Goal: Task Accomplishment & Management: Complete application form

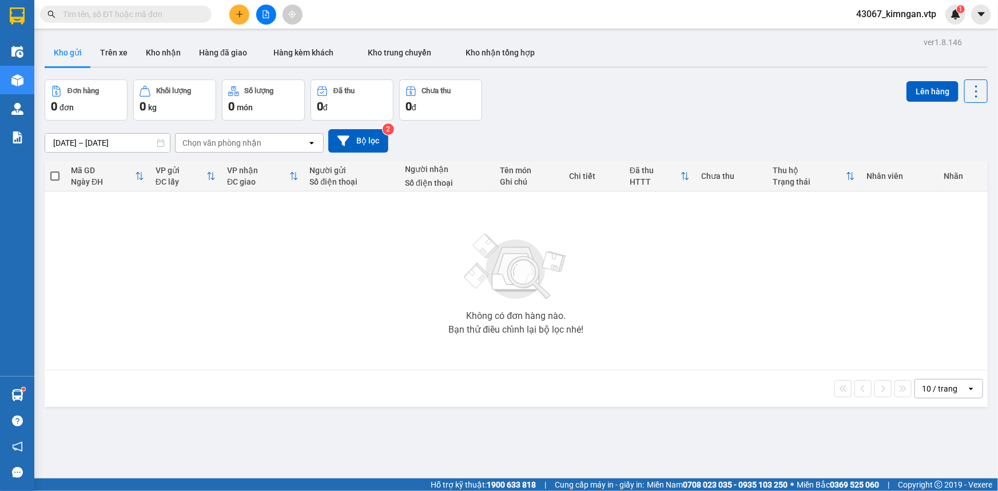
click at [188, 11] on input "text" at bounding box center [130, 14] width 135 height 13
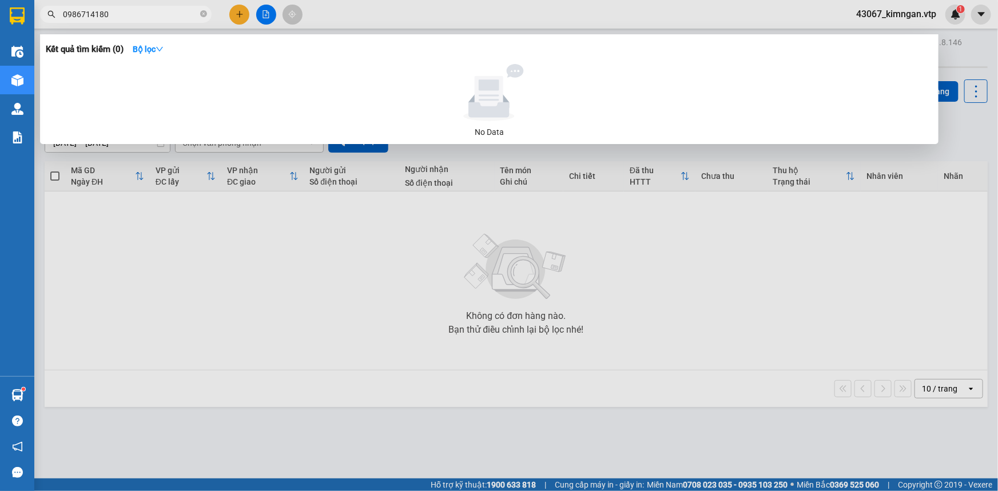
drag, startPoint x: 165, startPoint y: 10, endPoint x: 0, endPoint y: 58, distance: 172.3
click at [0, 47] on section "Kết quả tìm kiếm ( 0 ) Bộ lọc No Data 0986714180 43067_kimngan.vtp 1 Điều hành …" at bounding box center [499, 245] width 998 height 491
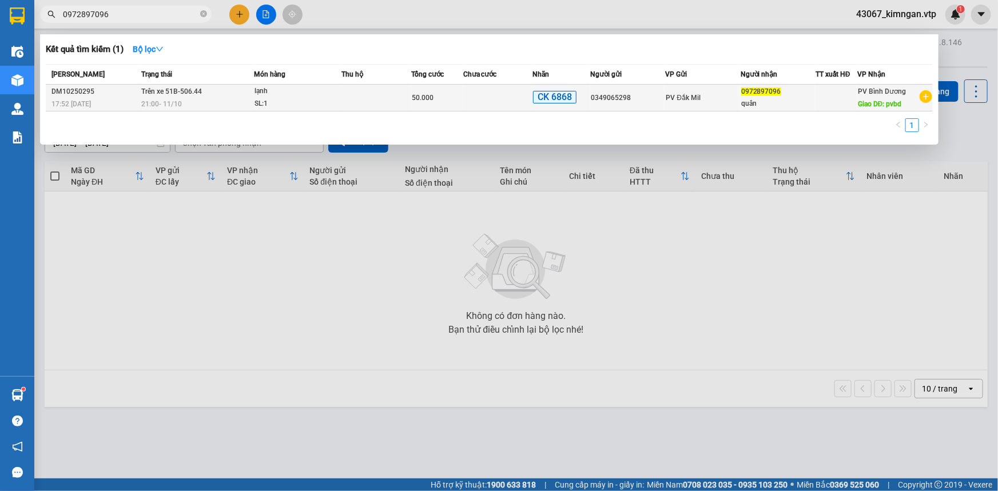
type input "0972897096"
click at [362, 103] on td at bounding box center [376, 98] width 69 height 27
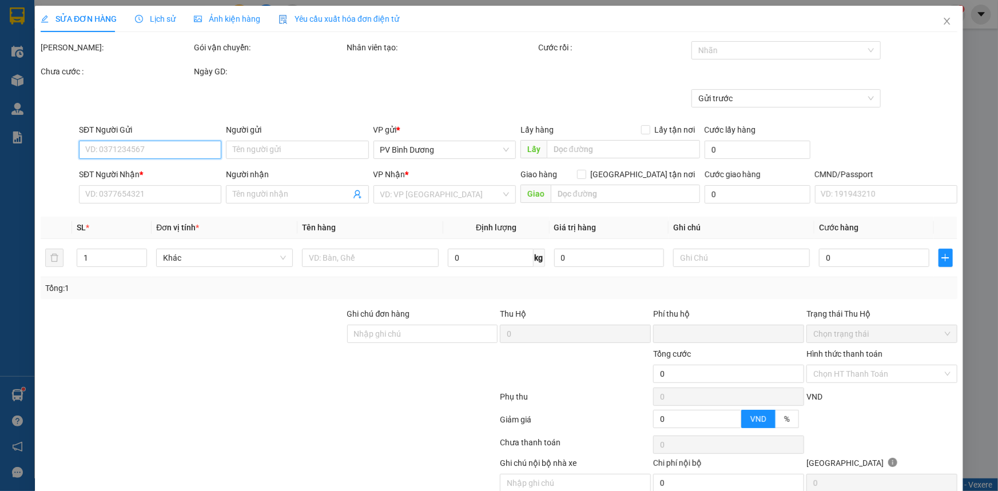
type input "2.500"
type input "0349065298"
type input "0972897096"
type input "quân"
type input "pvbd"
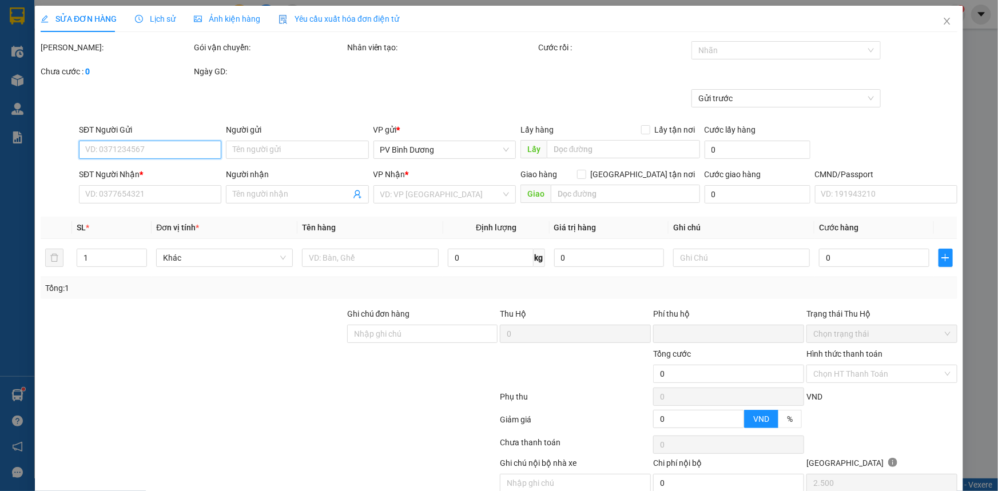
type input "ck 68-90k-11.10/17h51"
type input "0"
type input "50.000"
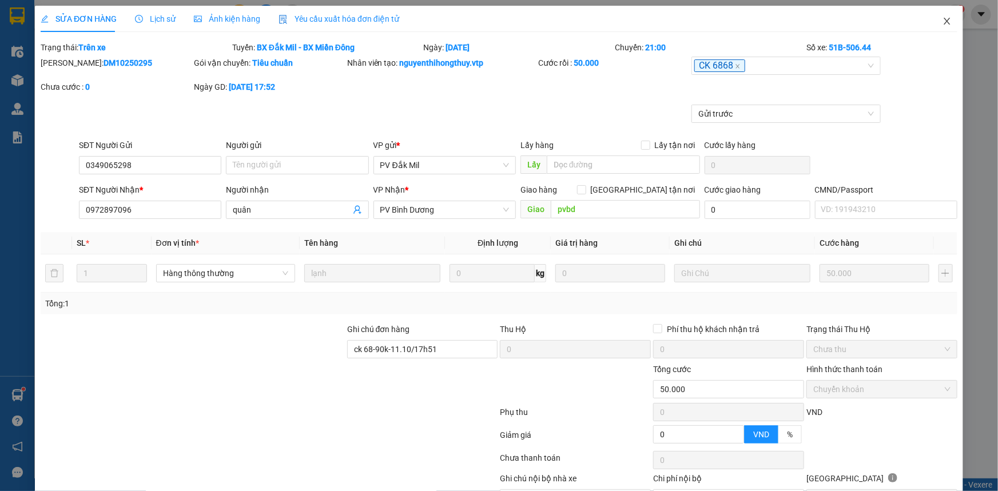
click at [943, 25] on icon "close" at bounding box center [947, 21] width 9 height 9
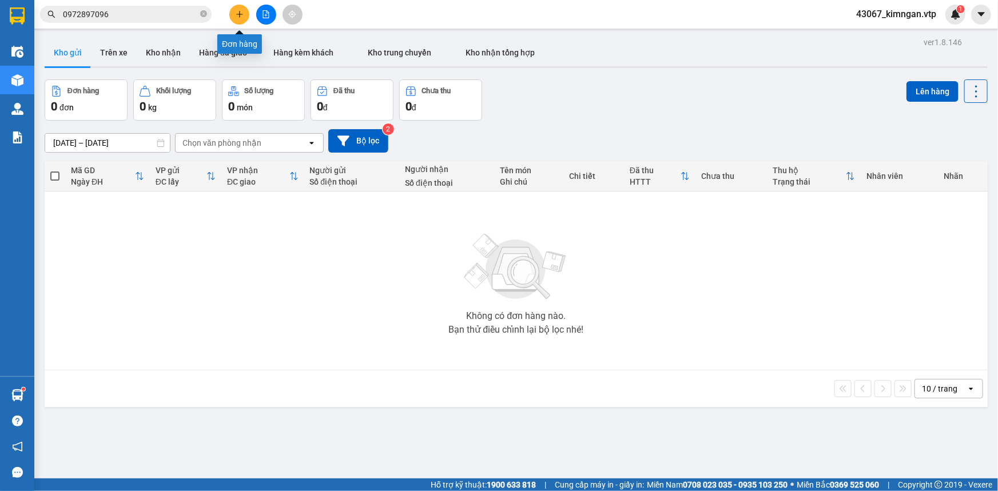
click at [235, 21] on button at bounding box center [239, 15] width 20 height 20
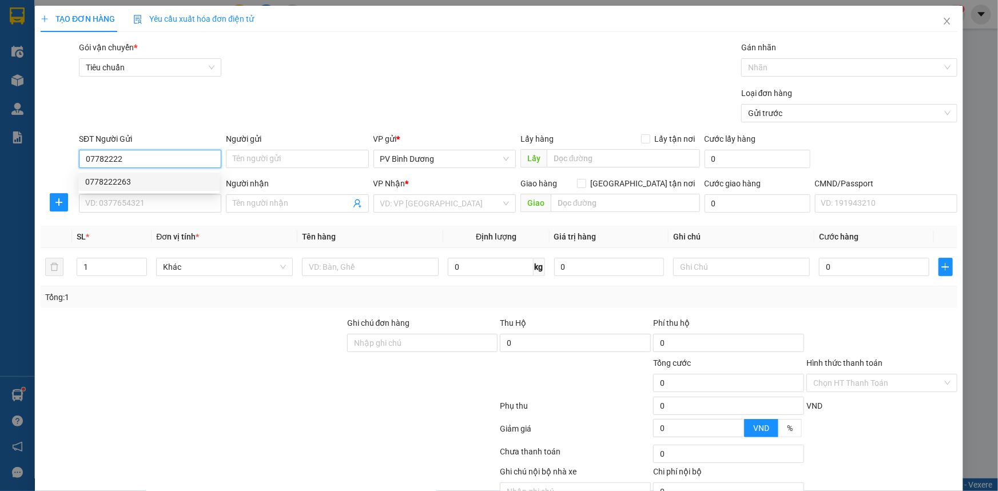
click at [131, 185] on div "0778222263" at bounding box center [149, 182] width 128 height 13
type input "0778222263"
type input "0906443999"
type input "TÂM"
type input "N3 BIỂN XANH"
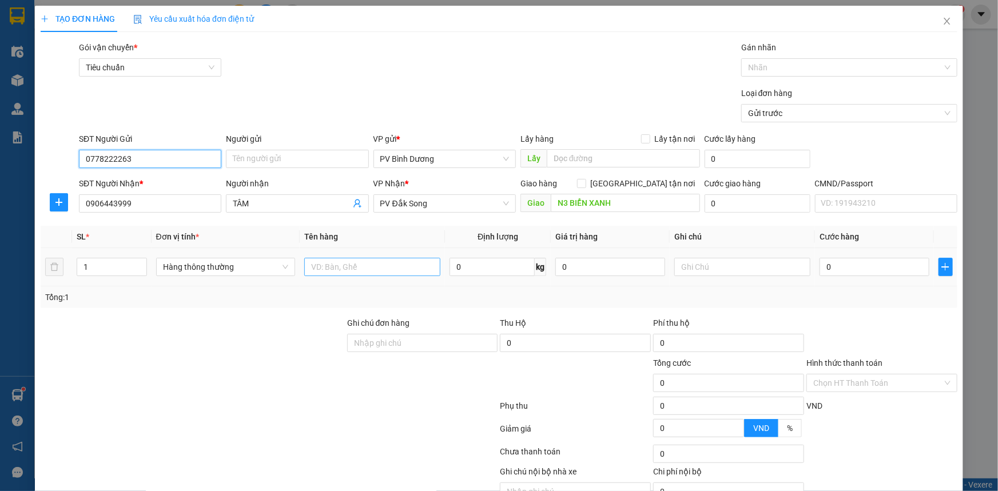
type input "0778222263"
click at [371, 271] on input "text" at bounding box center [372, 267] width 136 height 18
type input "TC"
click at [703, 271] on input "text" at bounding box center [742, 267] width 136 height 18
type input "KIỆN"
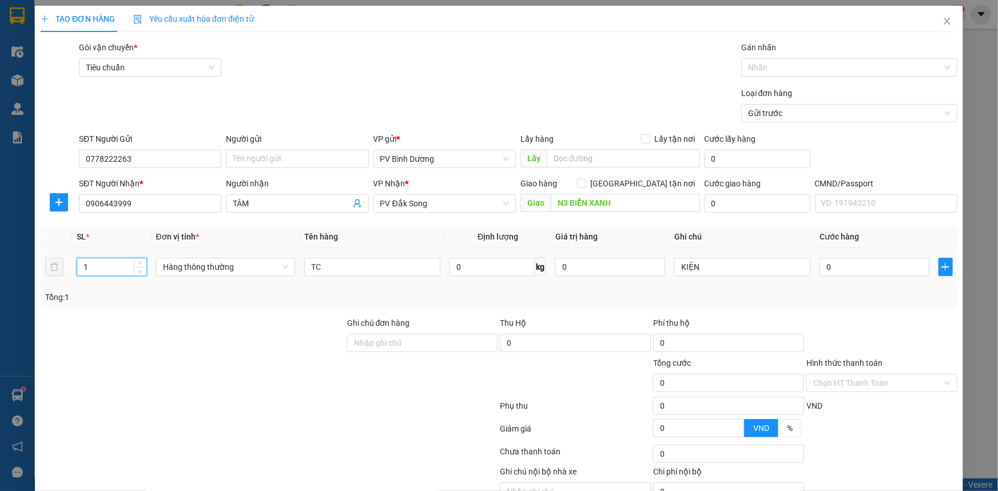
click at [105, 263] on input "1" at bounding box center [111, 267] width 69 height 17
type input "4"
click at [859, 271] on input "0" at bounding box center [875, 267] width 110 height 18
type input "1"
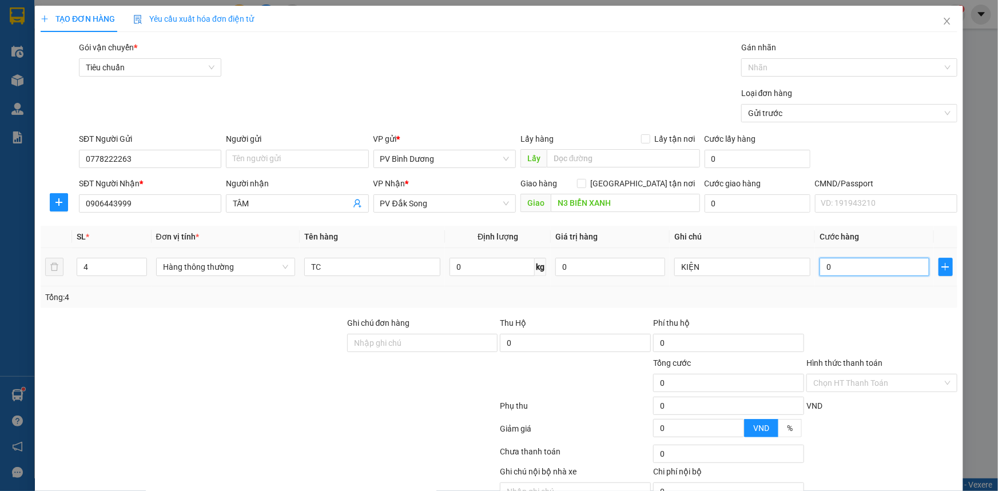
type input "1"
type input "16"
type input "160"
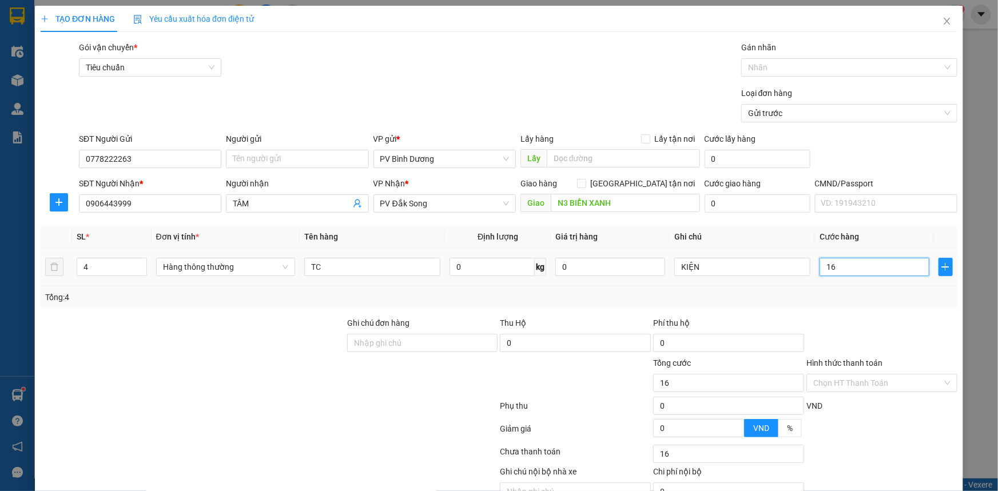
type input "160"
type input "1.600"
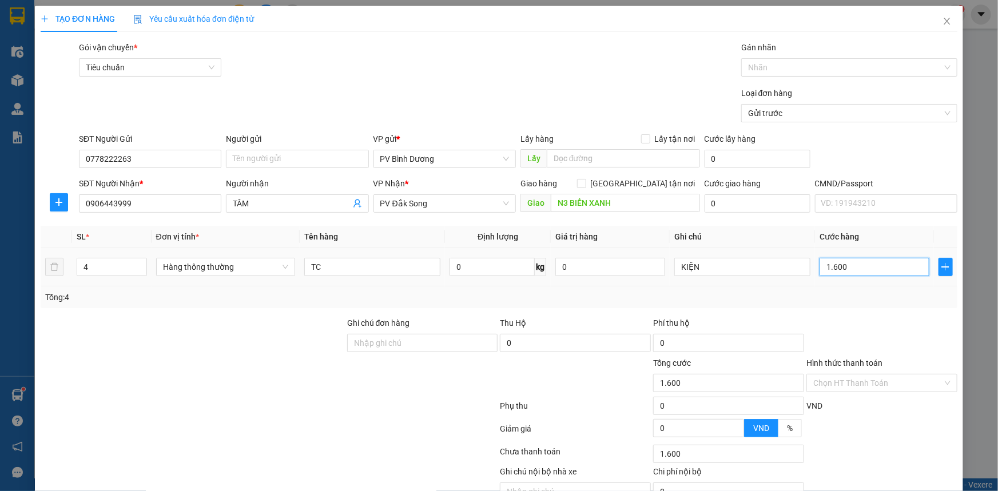
type input "16.000"
type input "160.000"
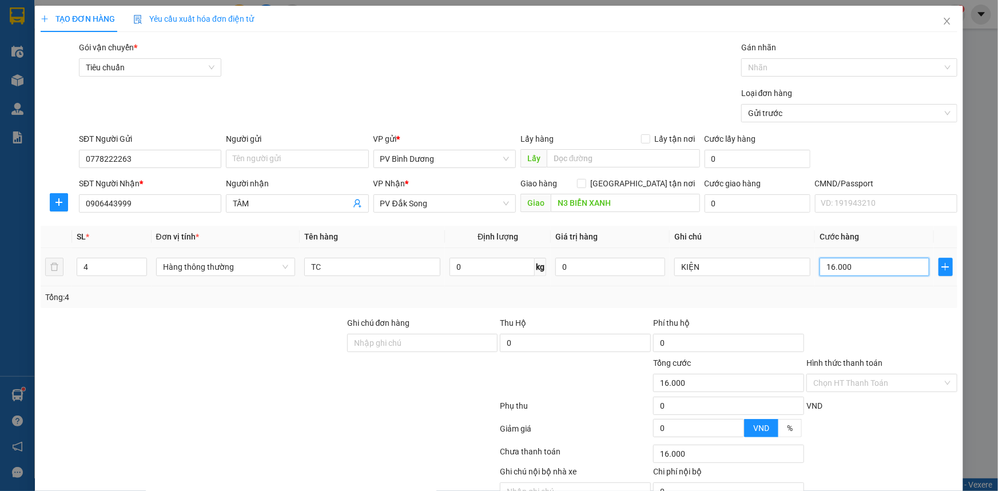
type input "160.000"
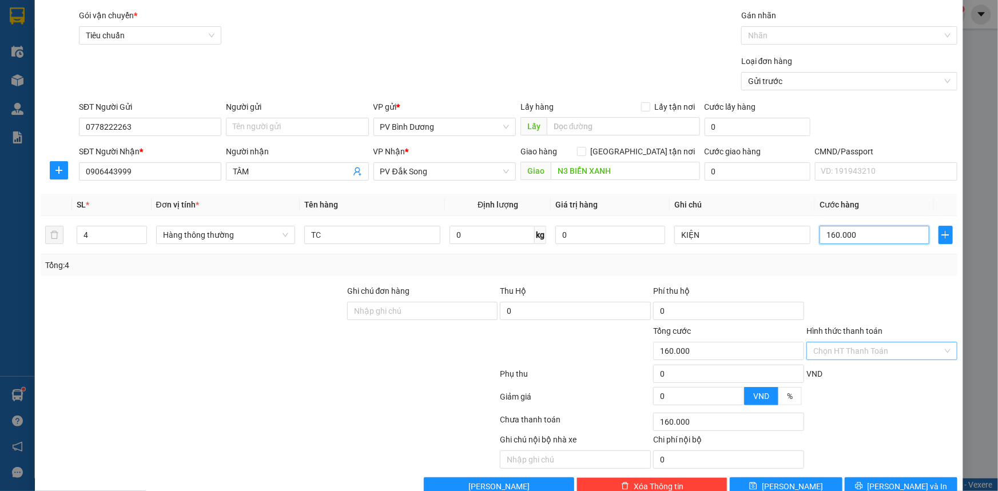
scroll to position [58, 0]
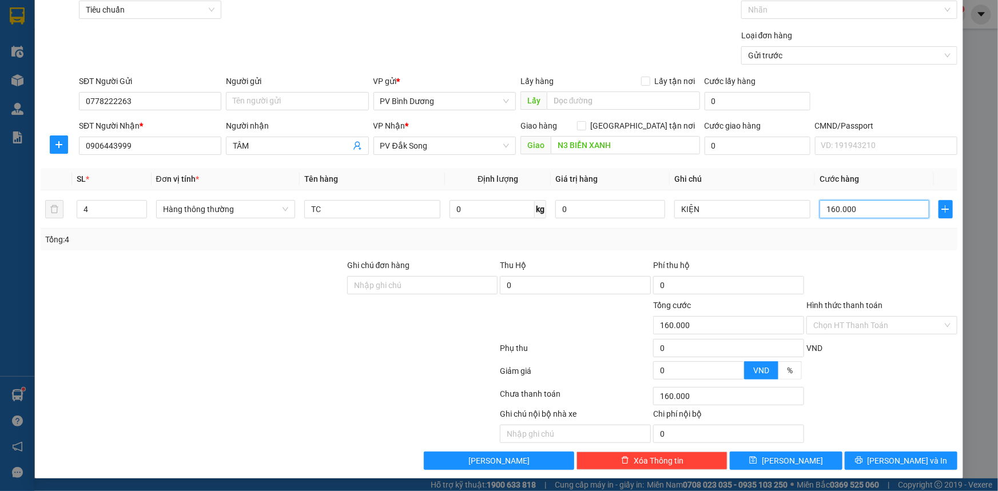
type input "160.000"
click at [878, 449] on div "Transit Pickup Surcharge Ids Transit Deliver Surcharge Ids Transit Deliver Surc…" at bounding box center [499, 226] width 917 height 487
click at [877, 452] on button "[PERSON_NAME] và In" at bounding box center [901, 461] width 113 height 18
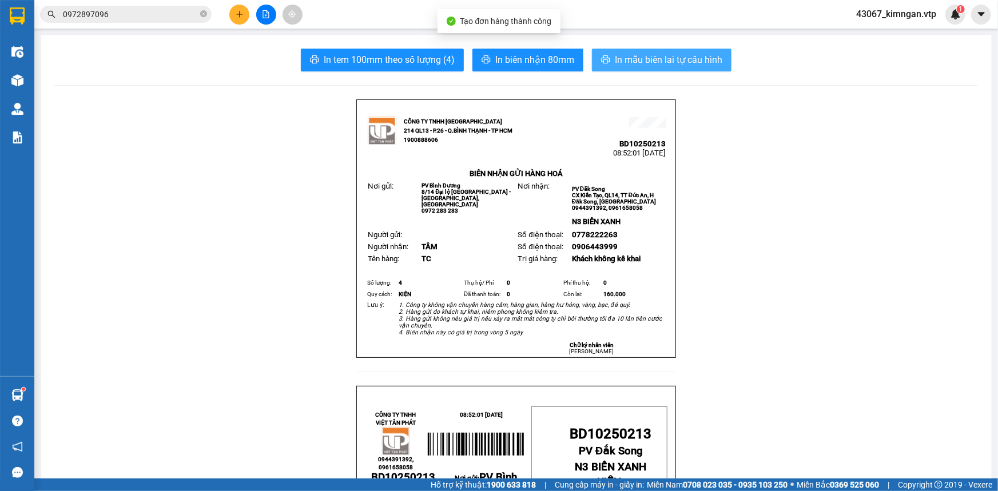
click at [651, 54] on span "In mẫu biên lai tự cấu hình" at bounding box center [669, 60] width 108 height 14
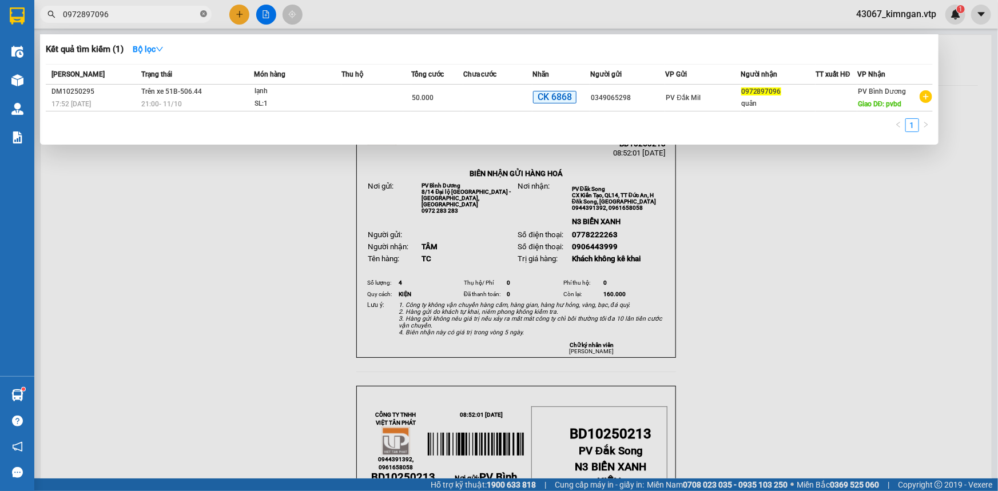
click at [206, 14] on icon "close-circle" at bounding box center [203, 13] width 7 height 7
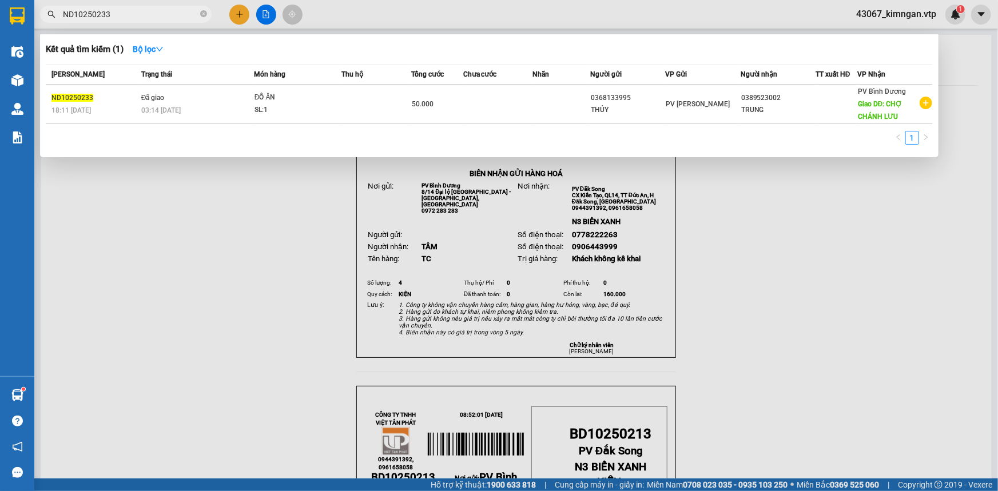
click at [106, 15] on input "ND10250233" at bounding box center [130, 14] width 135 height 13
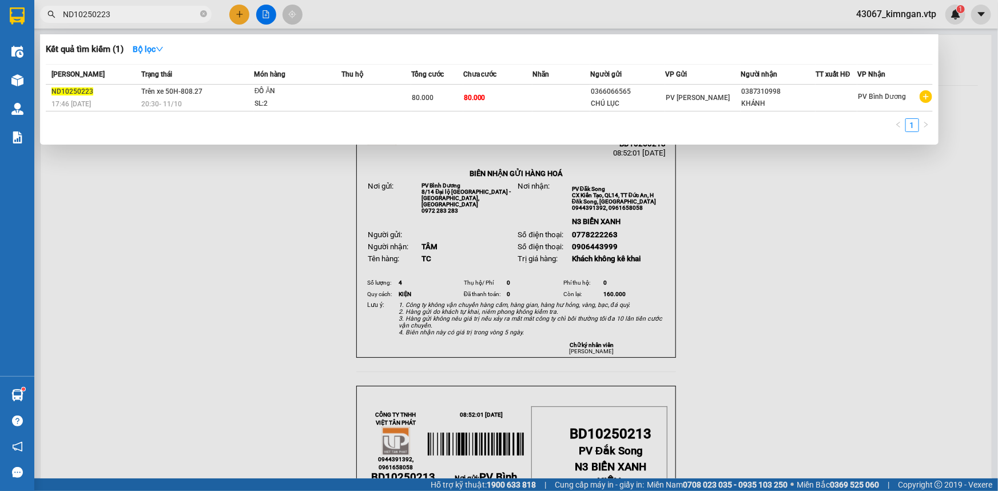
click at [170, 15] on input "ND10250223" at bounding box center [130, 14] width 135 height 13
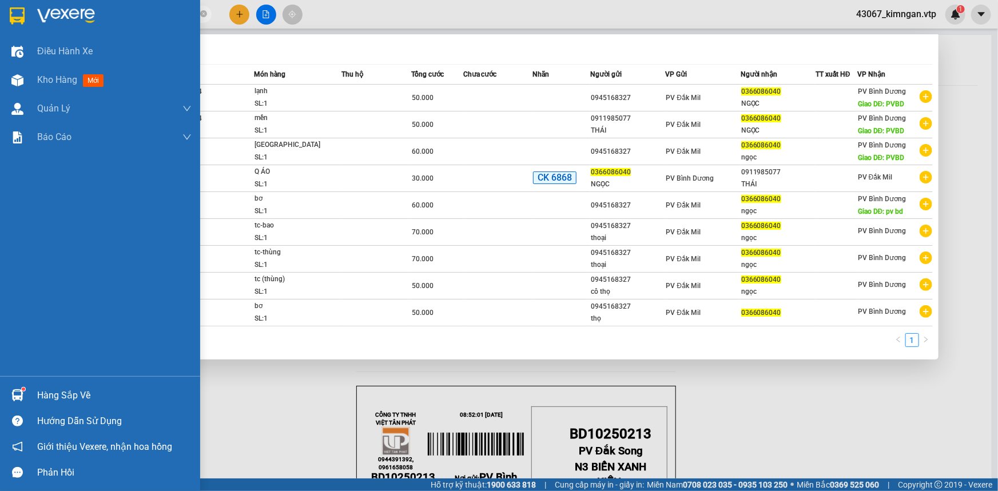
drag, startPoint x: 155, startPoint y: 17, endPoint x: 0, endPoint y: 6, distance: 155.5
click at [0, 6] on section "Kết quả tìm kiếm ( 9 ) Bộ lọc Mã ĐH Trạng thái Món hàng Thu hộ Tổng cước Chưa c…" at bounding box center [499, 245] width 998 height 491
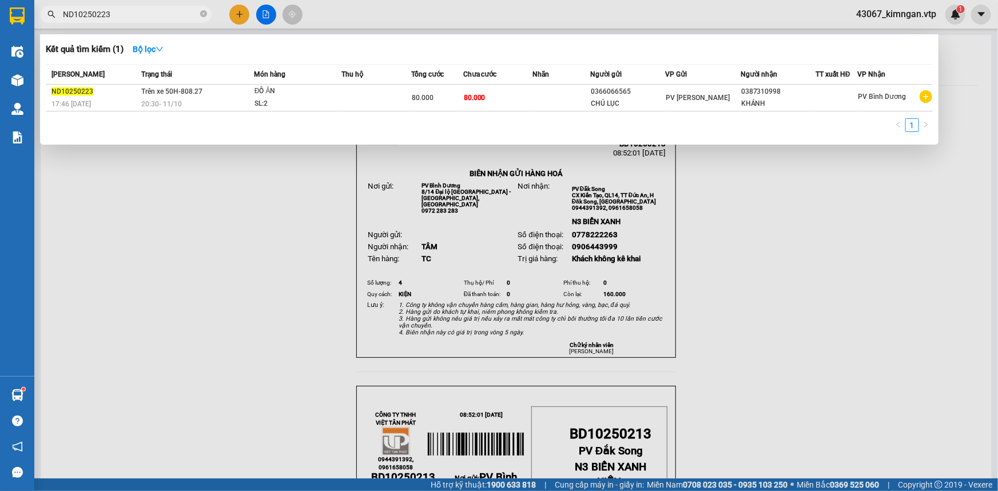
click at [161, 15] on input "ND10250223" at bounding box center [130, 14] width 135 height 13
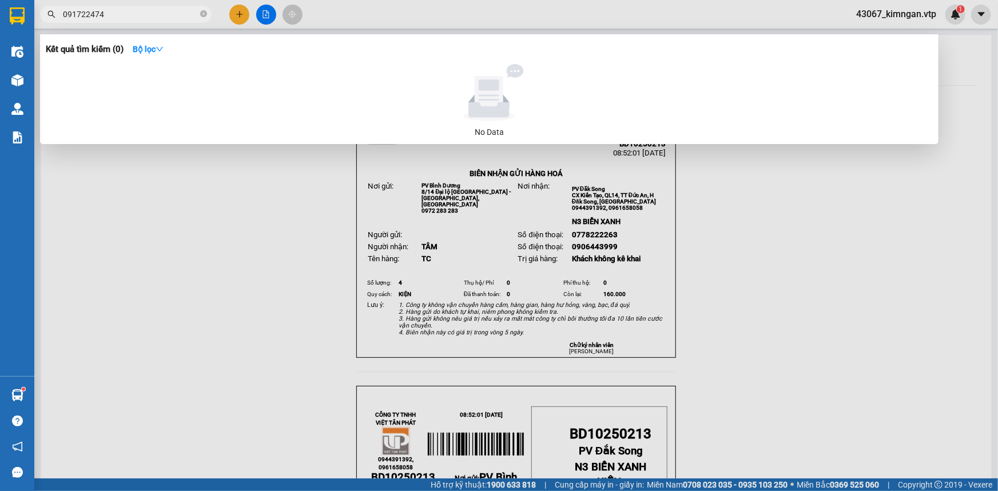
drag, startPoint x: 159, startPoint y: 16, endPoint x: 0, endPoint y: 85, distance: 173.5
click at [0, 75] on section "Kết quả tìm kiếm ( 0 ) Bộ lọc No Data 091722474 43067_kimngan.vtp 1 Điều hành x…" at bounding box center [499, 245] width 998 height 491
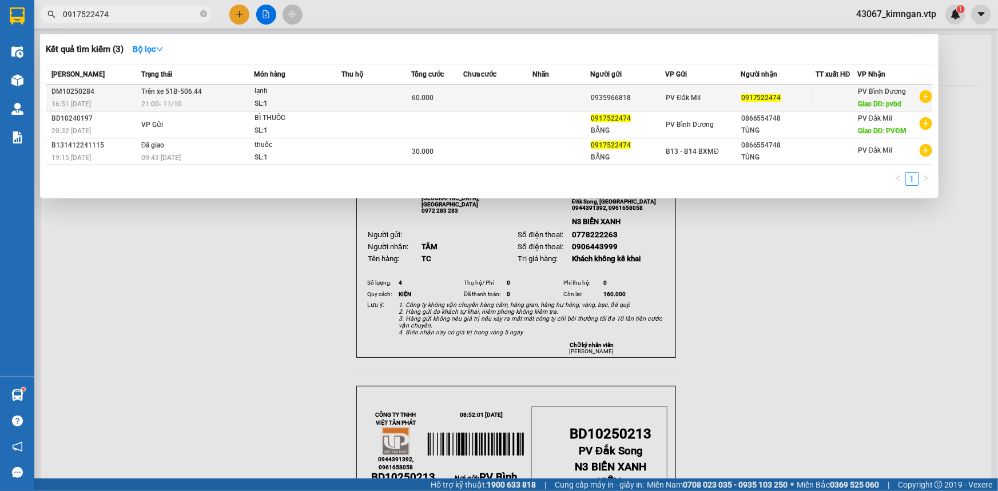
type input "0917522474"
click at [381, 97] on td at bounding box center [376, 98] width 69 height 27
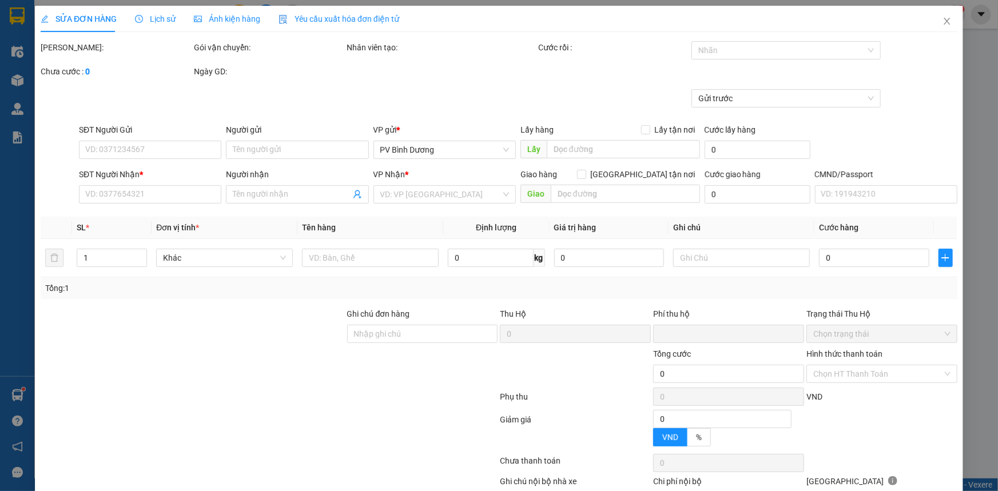
type input "3.000"
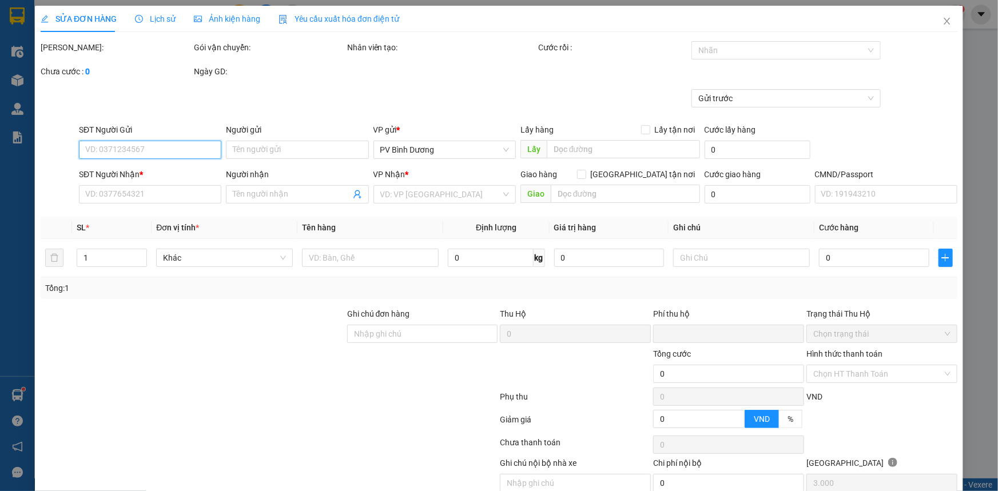
type input "0935966818"
type input "0917522474"
type input "pvbd"
type input "0"
type input "60.000"
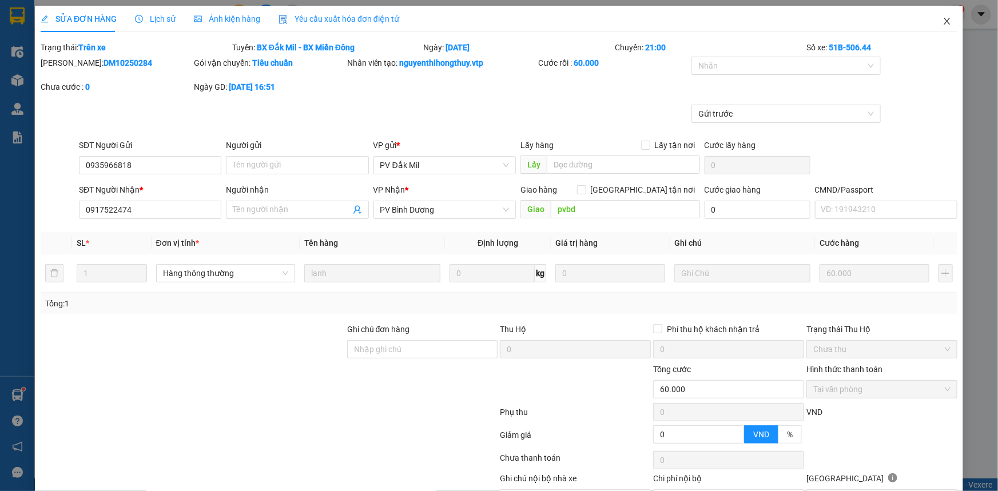
click at [943, 25] on icon "close" at bounding box center [947, 21] width 9 height 9
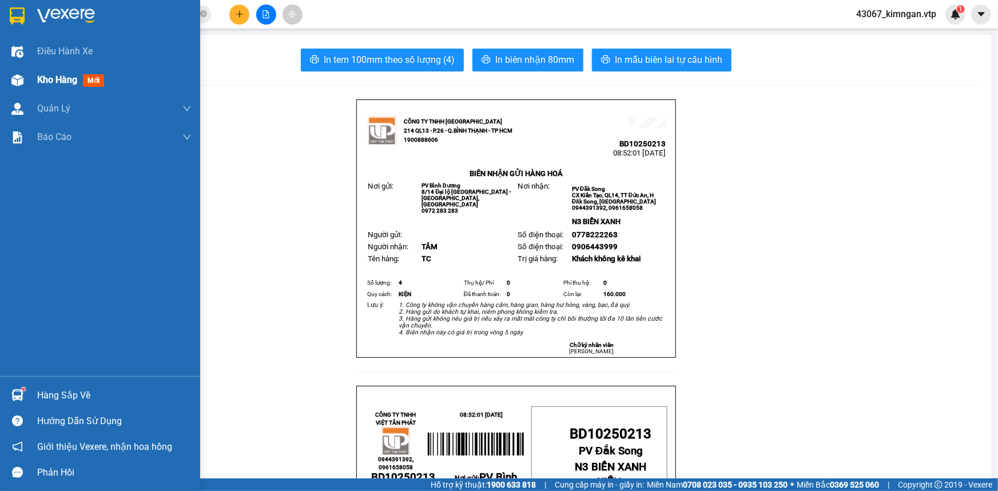
click at [43, 72] on div "Kho hàng mới" at bounding box center [114, 80] width 154 height 29
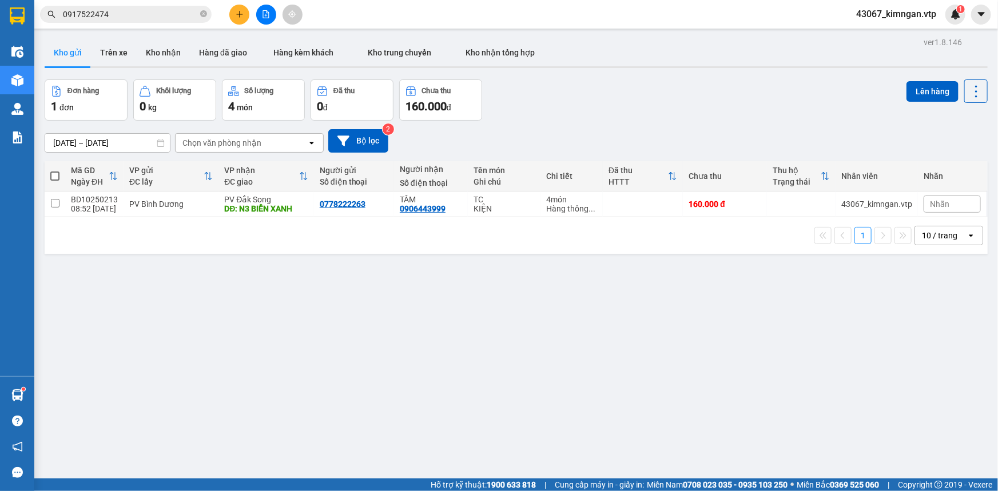
click at [155, 14] on input "0917522474" at bounding box center [130, 14] width 135 height 13
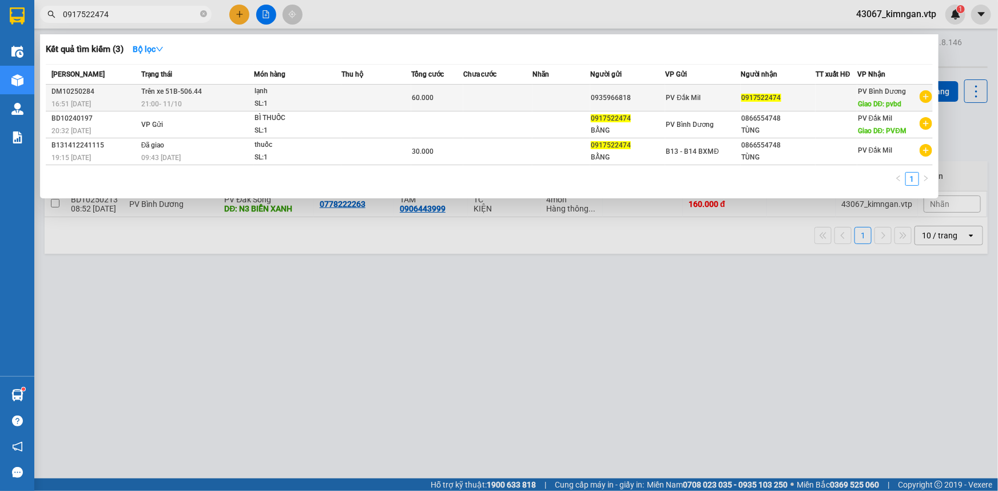
click at [371, 106] on td at bounding box center [376, 98] width 69 height 27
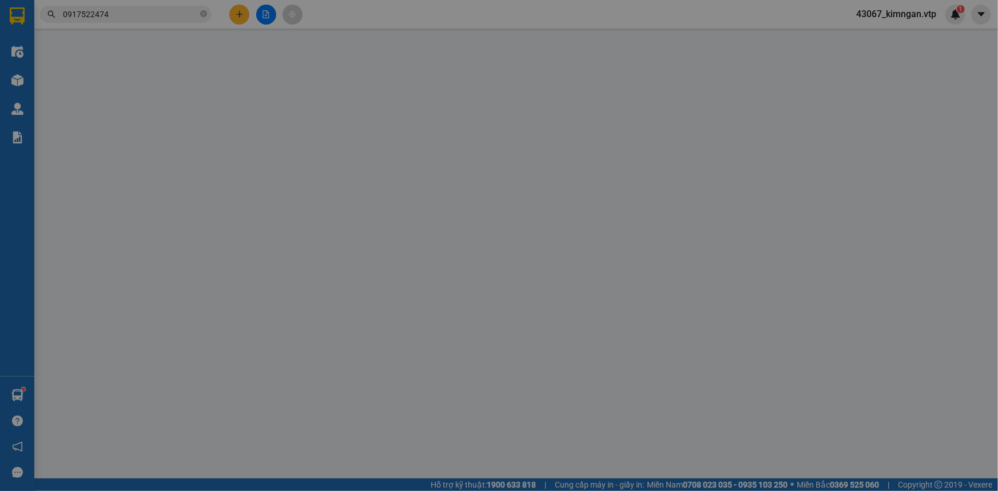
type input "0935966818"
type input "0917522474"
type input "pvbd"
type input "0"
type input "60.000"
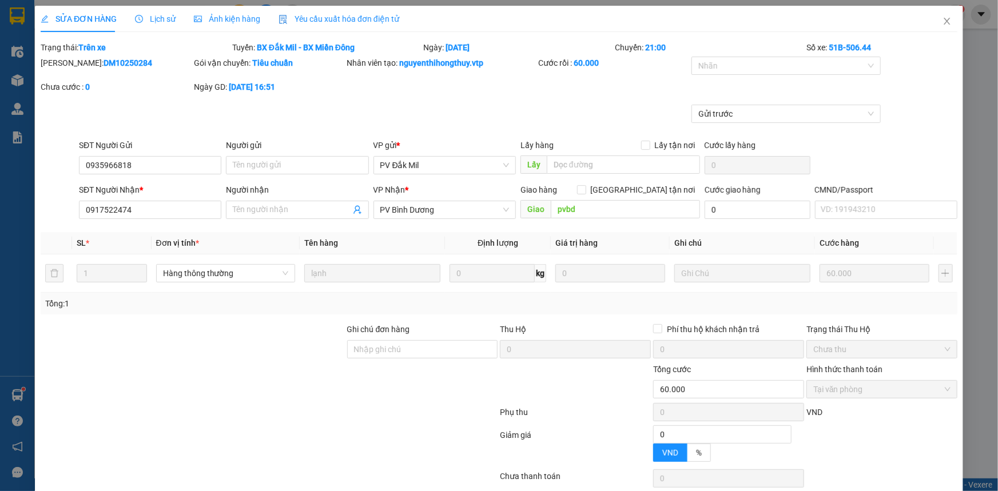
type input "3.000"
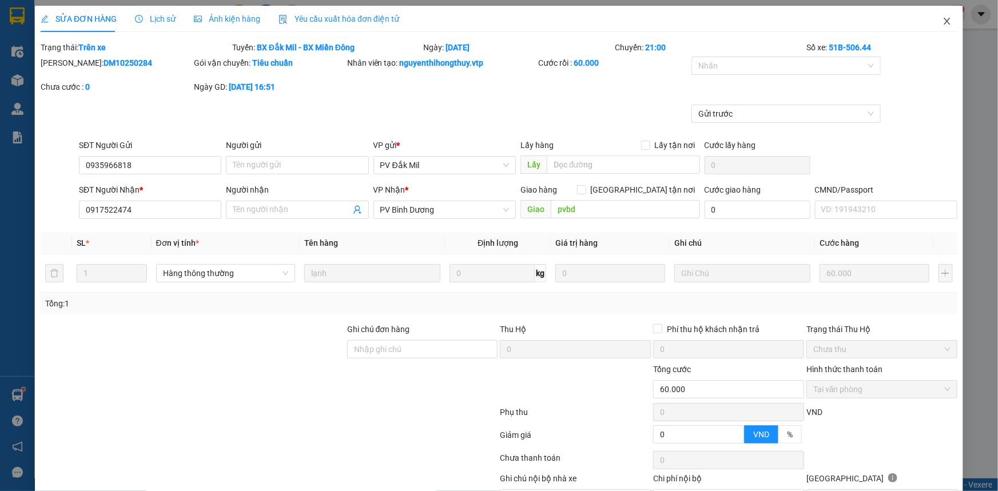
click at [944, 21] on icon "close" at bounding box center [947, 21] width 6 height 7
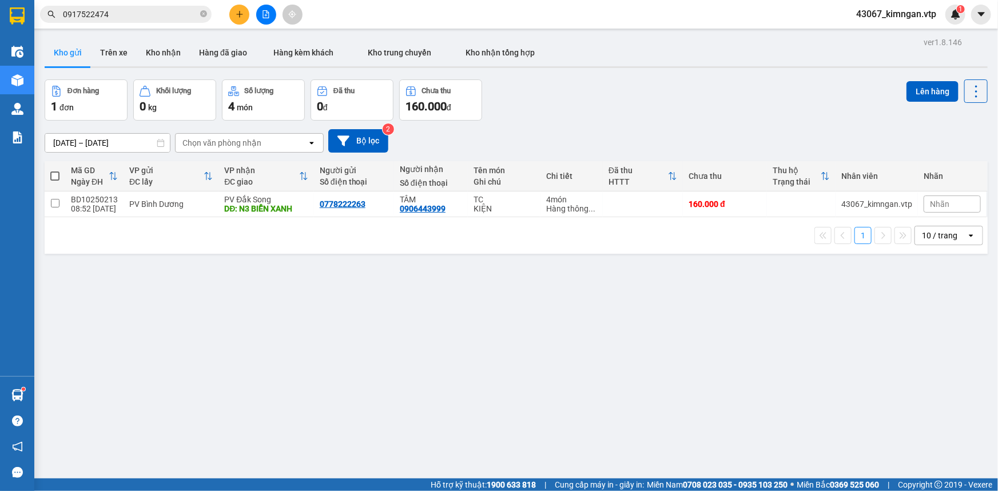
click at [148, 11] on input "0917522474" at bounding box center [130, 14] width 135 height 13
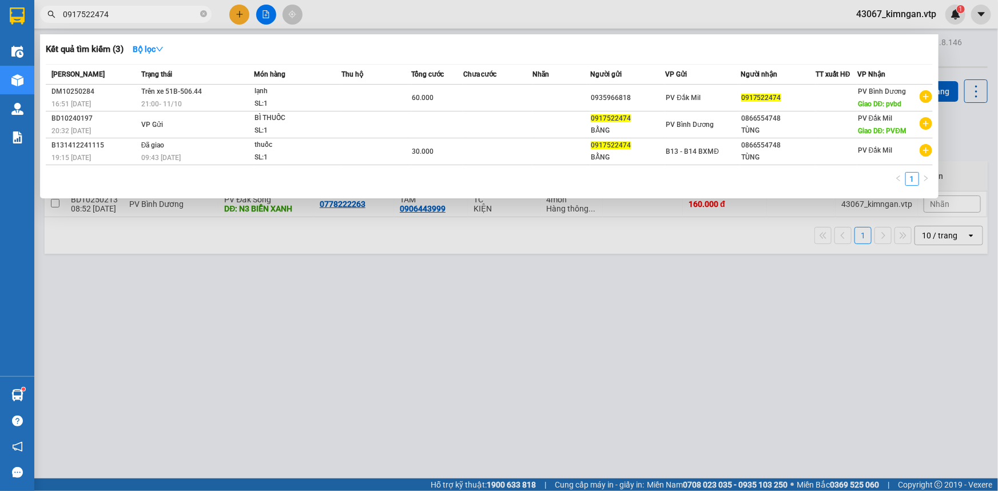
click at [338, 389] on div at bounding box center [499, 245] width 998 height 491
click at [188, 21] on span "0917522474" at bounding box center [126, 14] width 172 height 17
click at [188, 18] on input "0917522474" at bounding box center [130, 14] width 135 height 13
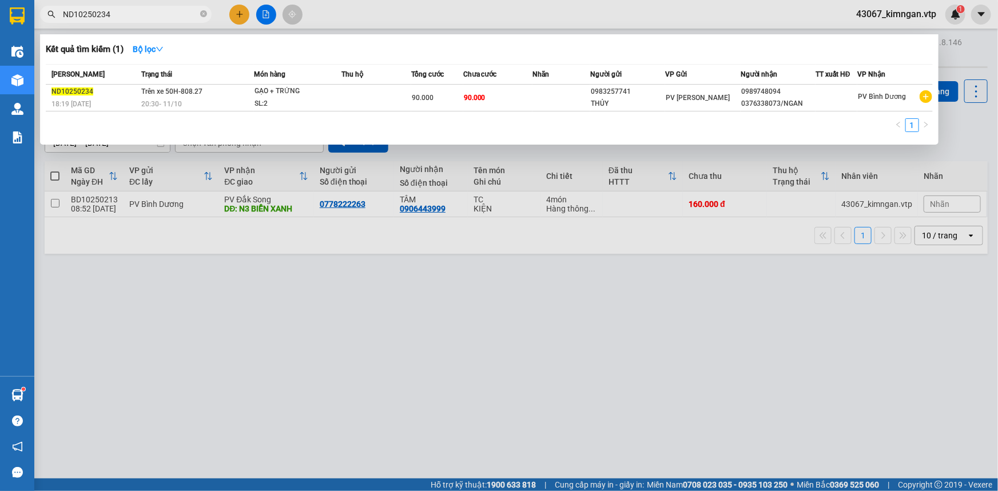
type input "ND10250234"
drag, startPoint x: 121, startPoint y: 11, endPoint x: 260, endPoint y: 76, distance: 153.1
click at [223, 25] on div "Kết quả tìm kiếm ( 1 ) Bộ lọc Mã ĐH Trạng thái Món hàng Thu hộ Tổng cước Chưa c…" at bounding box center [111, 15] width 223 height 20
click at [204, 14] on icon "close-circle" at bounding box center [203, 13] width 7 height 7
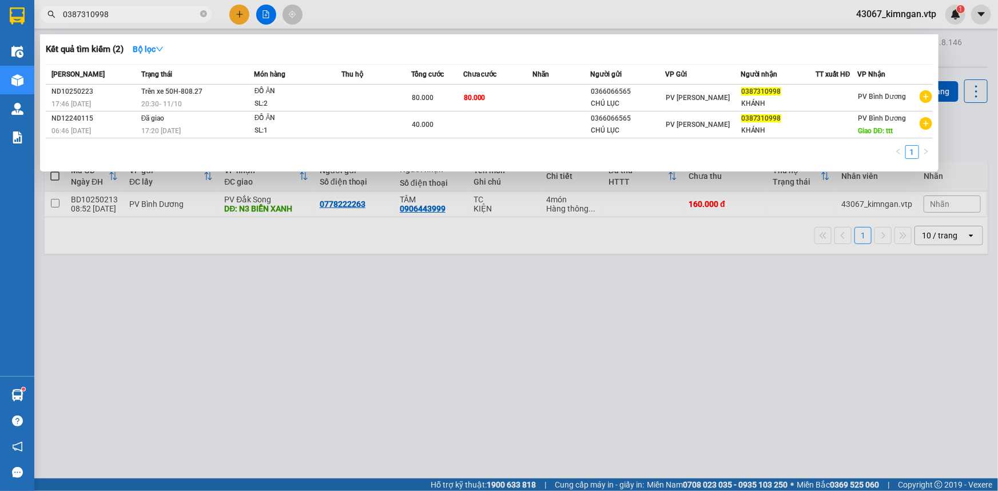
type input "0387310998"
